Goal: Transaction & Acquisition: Purchase product/service

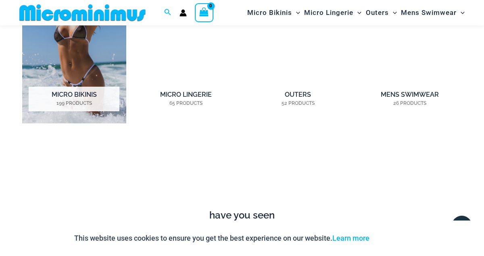
scroll to position [622, 0]
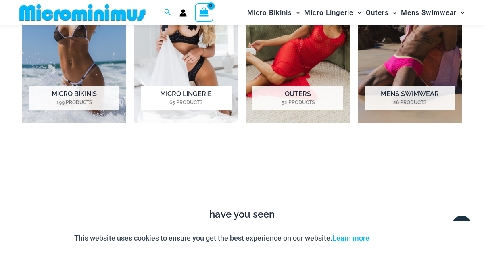
click at [179, 51] on img "Visit product category Micro Lingerie" at bounding box center [186, 42] width 104 height 162
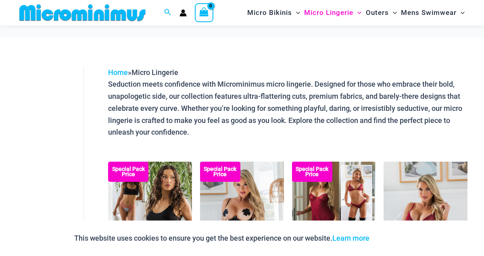
scroll to position [89, 0]
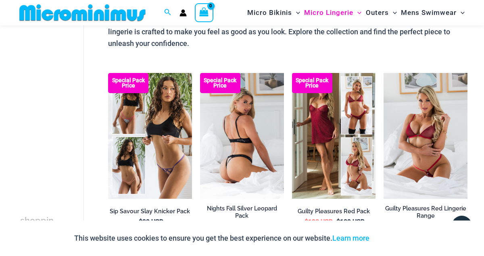
click at [232, 124] on img at bounding box center [242, 136] width 84 height 126
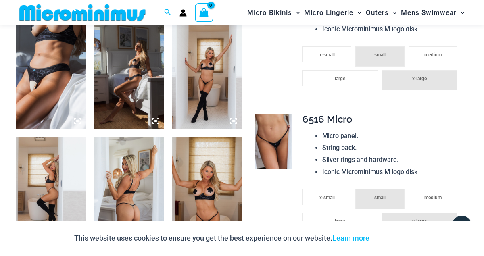
scroll to position [622, 0]
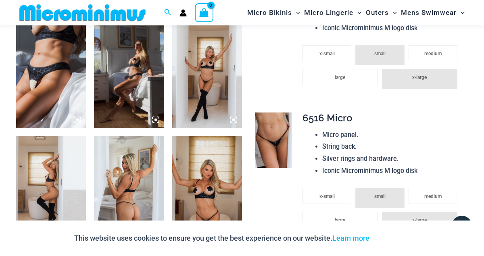
click at [35, 119] on img at bounding box center [51, 75] width 70 height 105
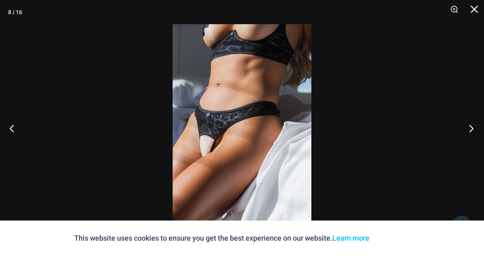
click at [469, 128] on button "Next" at bounding box center [468, 128] width 30 height 40
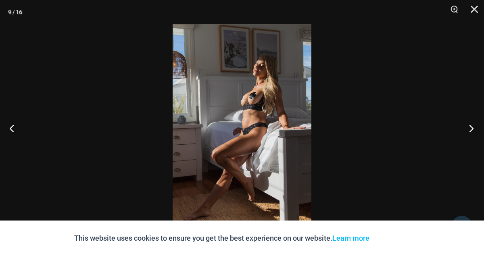
click at [469, 128] on button "Next" at bounding box center [468, 128] width 30 height 40
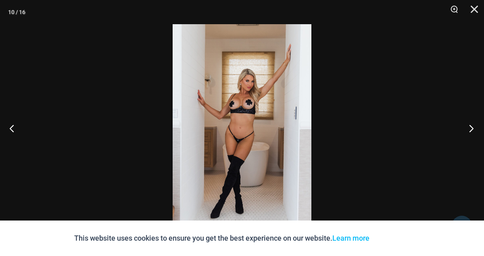
click at [469, 128] on button "Next" at bounding box center [468, 128] width 30 height 40
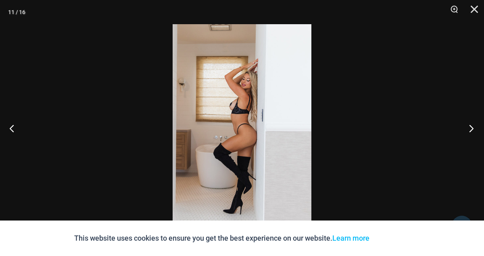
click at [469, 128] on button "Next" at bounding box center [468, 128] width 30 height 40
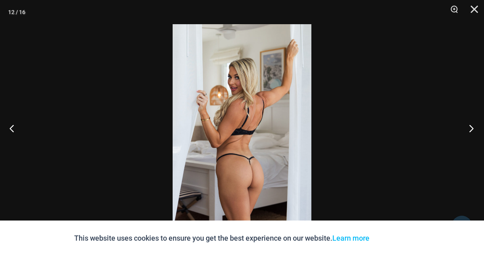
click at [469, 128] on button "Next" at bounding box center [468, 128] width 30 height 40
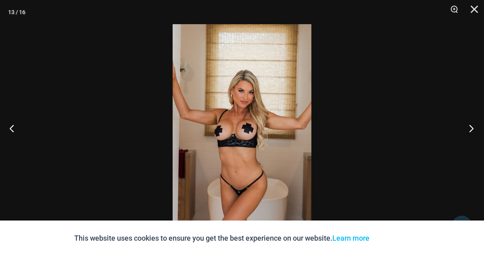
click at [469, 128] on button "Next" at bounding box center [468, 128] width 30 height 40
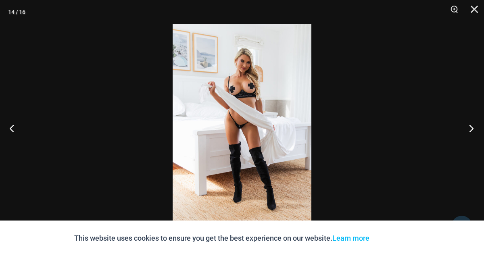
click at [469, 128] on button "Next" at bounding box center [468, 128] width 30 height 40
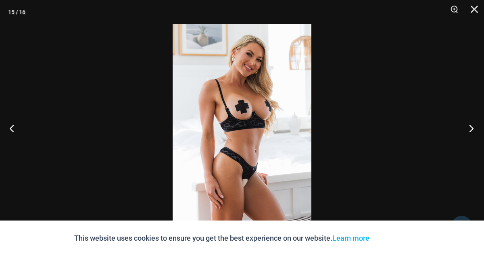
click at [473, 127] on button "Next" at bounding box center [468, 128] width 30 height 40
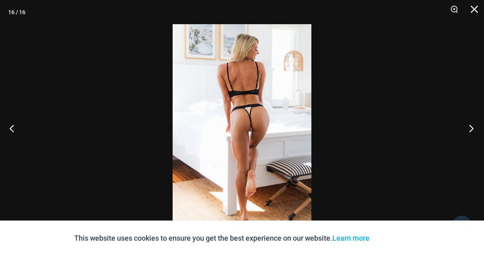
click at [473, 127] on button "Next" at bounding box center [468, 128] width 30 height 40
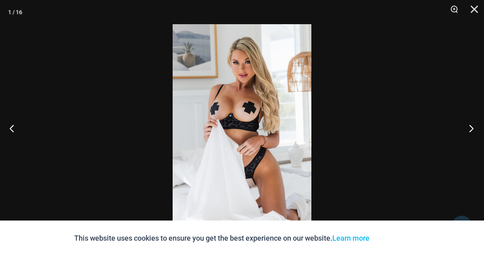
click at [473, 127] on button "Next" at bounding box center [468, 128] width 30 height 40
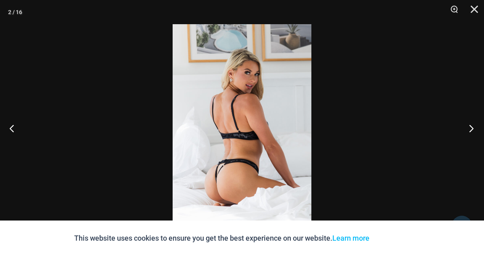
click at [473, 127] on button "Next" at bounding box center [468, 128] width 30 height 40
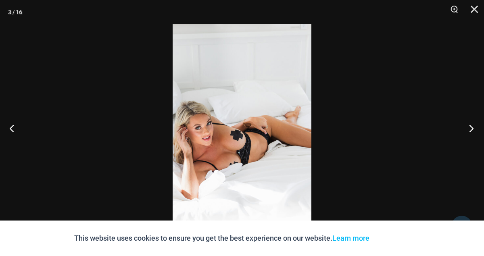
click at [473, 127] on button "Next" at bounding box center [468, 128] width 30 height 40
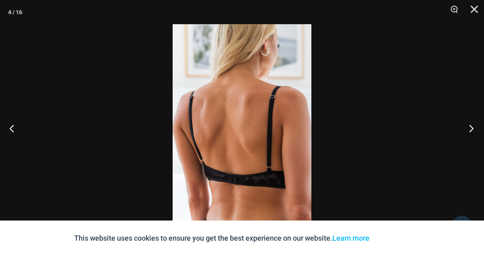
click at [473, 127] on button "Next" at bounding box center [468, 128] width 30 height 40
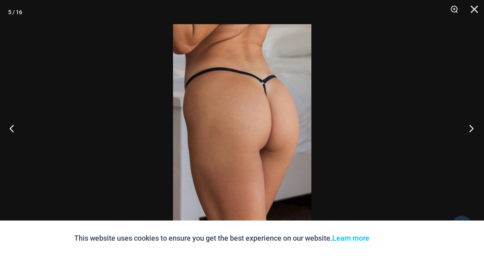
click at [473, 127] on button "Next" at bounding box center [468, 128] width 30 height 40
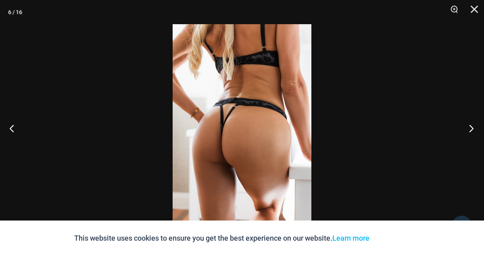
click at [473, 127] on button "Next" at bounding box center [468, 128] width 30 height 40
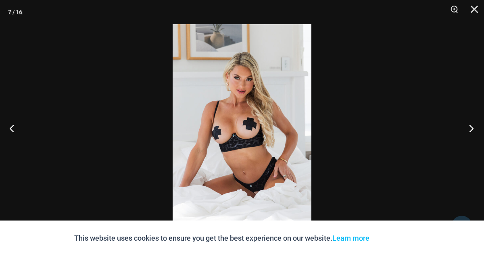
click at [473, 127] on button "Next" at bounding box center [468, 128] width 30 height 40
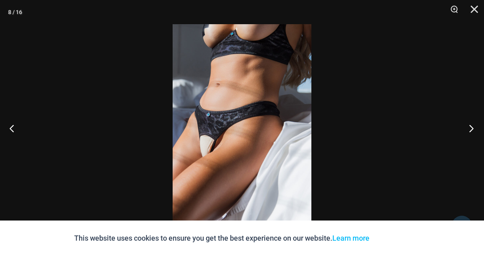
click at [473, 127] on button "Next" at bounding box center [468, 128] width 30 height 40
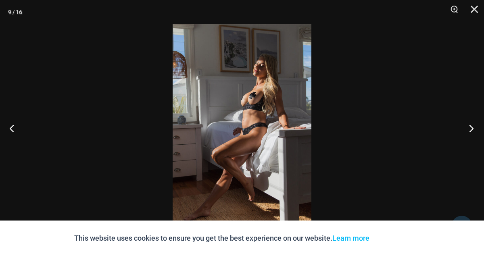
click at [473, 127] on button "Next" at bounding box center [468, 128] width 30 height 40
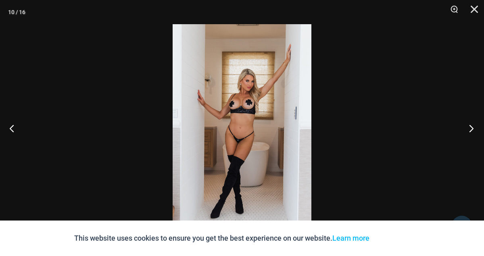
click at [473, 127] on button "Next" at bounding box center [468, 128] width 30 height 40
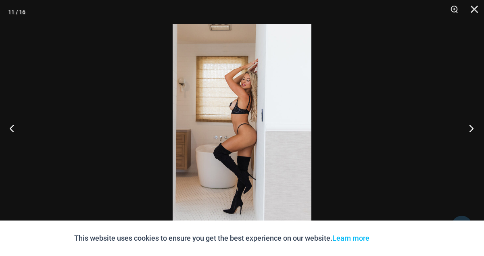
click at [473, 127] on button "Next" at bounding box center [468, 128] width 30 height 40
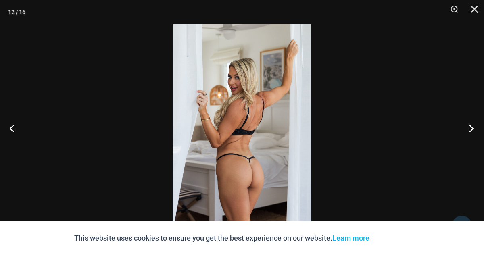
click at [473, 127] on button "Next" at bounding box center [468, 128] width 30 height 40
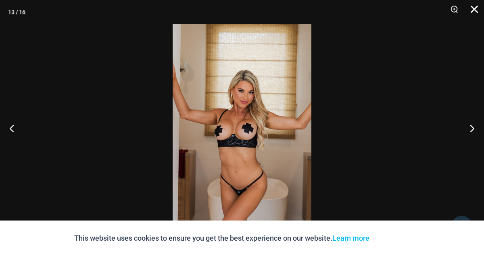
click at [474, 9] on button "Close" at bounding box center [471, 12] width 20 height 24
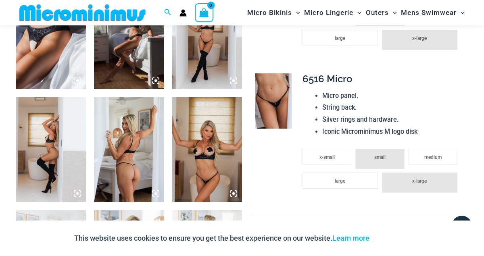
scroll to position [641, 0]
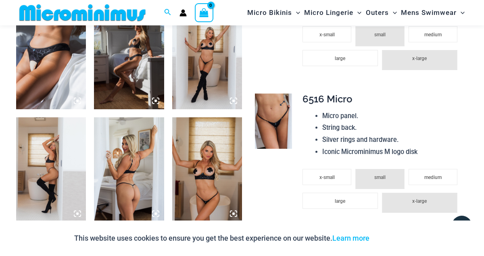
click at [276, 100] on img at bounding box center [273, 121] width 37 height 55
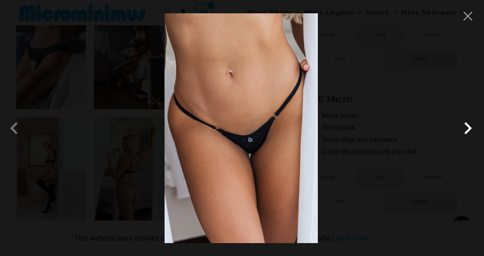
click at [470, 128] on span at bounding box center [467, 128] width 24 height 24
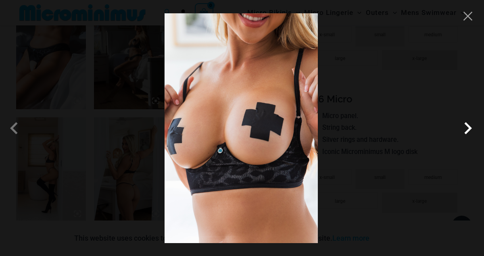
click at [470, 128] on span at bounding box center [467, 128] width 24 height 24
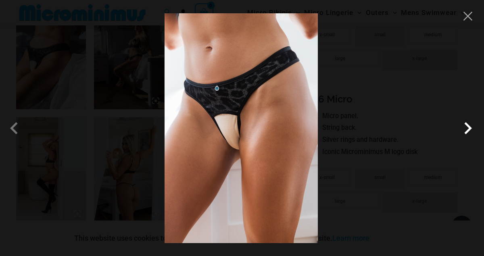
click at [470, 128] on span at bounding box center [467, 128] width 24 height 24
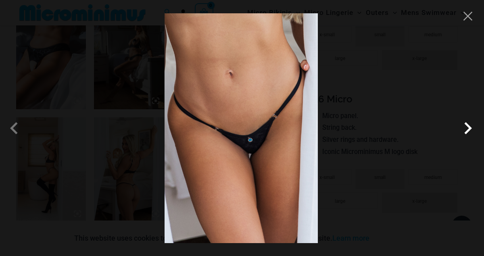
click at [470, 128] on span at bounding box center [467, 128] width 24 height 24
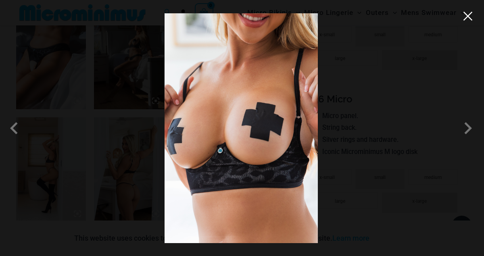
click at [468, 20] on button "Close" at bounding box center [468, 16] width 12 height 12
